Goal: Navigation & Orientation: Find specific page/section

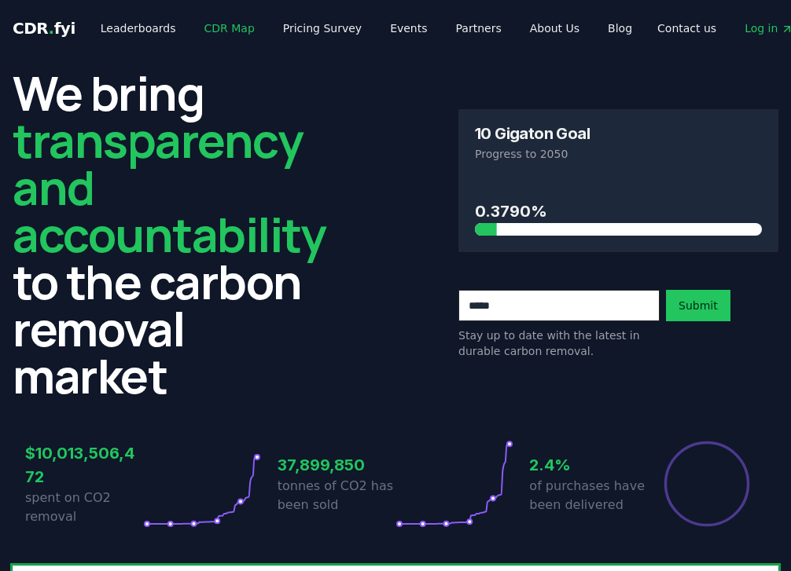
click at [212, 31] on link "CDR Map" at bounding box center [229, 28] width 75 height 28
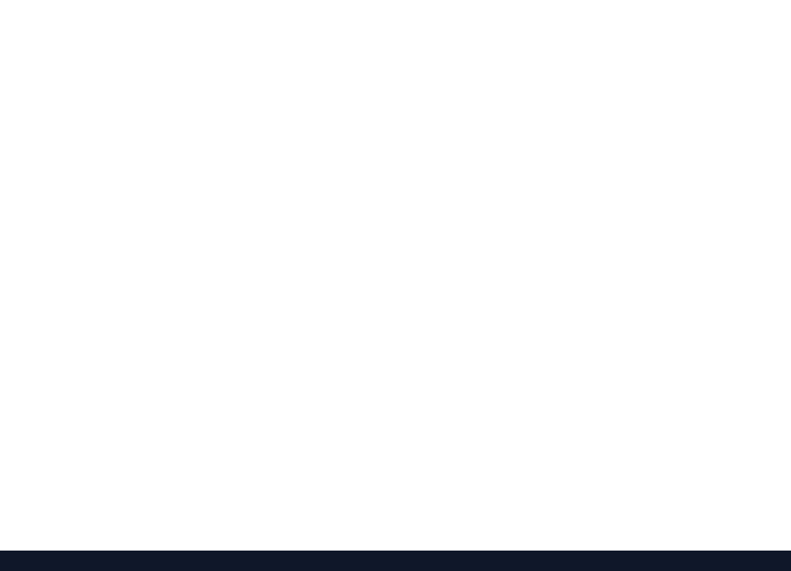
scroll to position [304, 0]
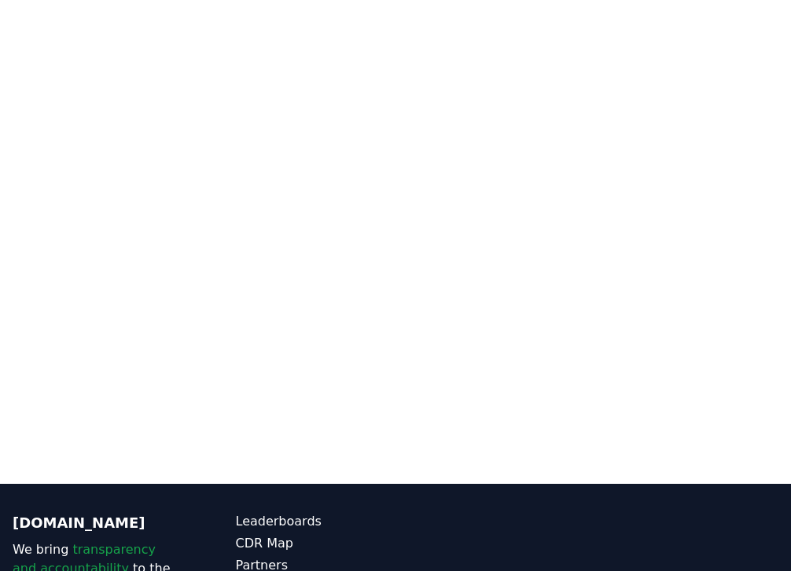
scroll to position [307, 0]
